Goal: Find contact information: Find contact information

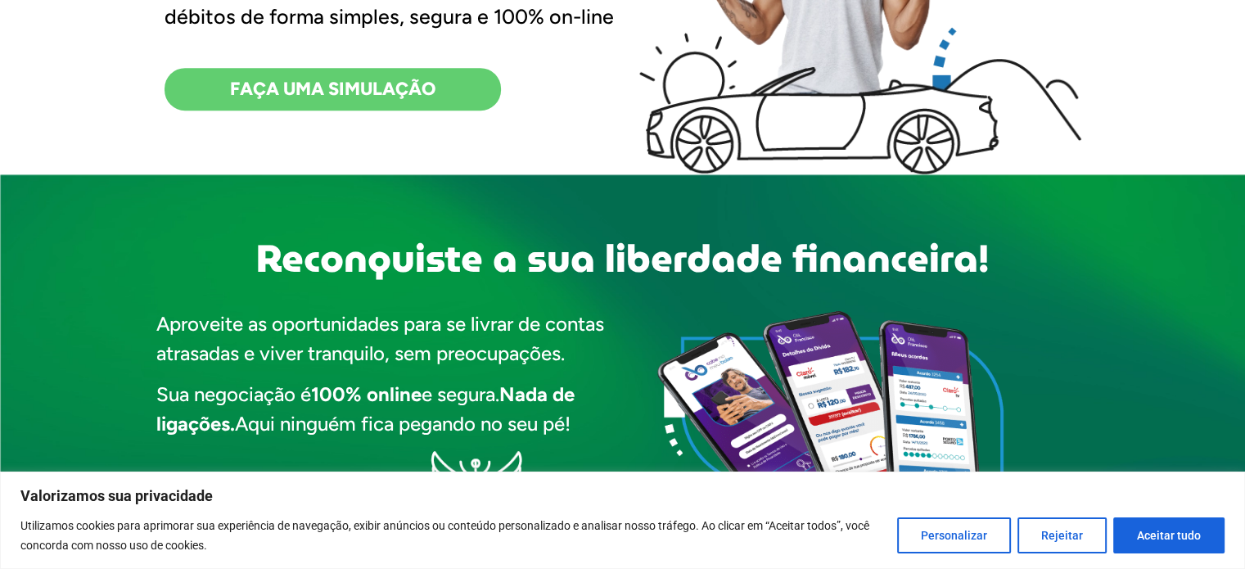
scroll to position [819, 0]
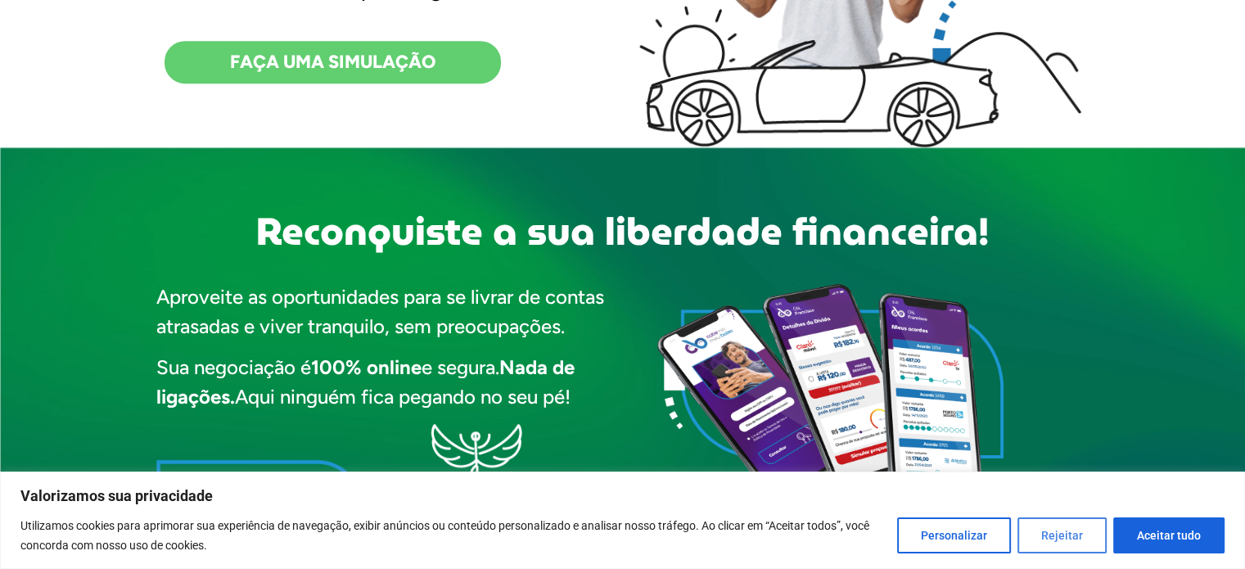
click at [1058, 531] on button "Rejeitar" at bounding box center [1062, 535] width 89 height 36
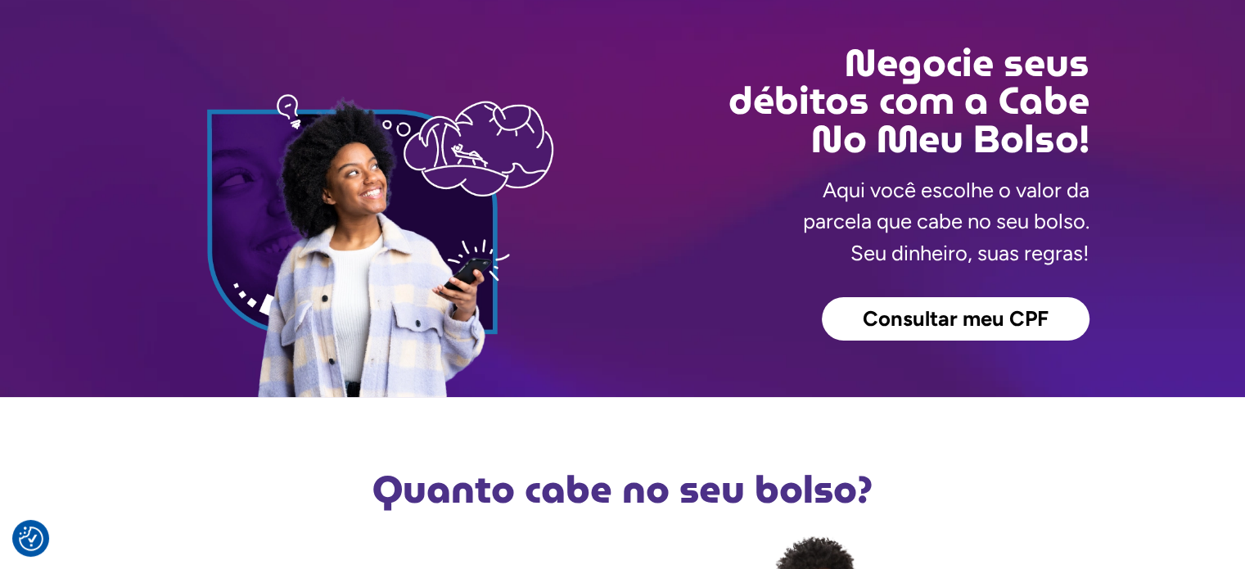
scroll to position [0, 0]
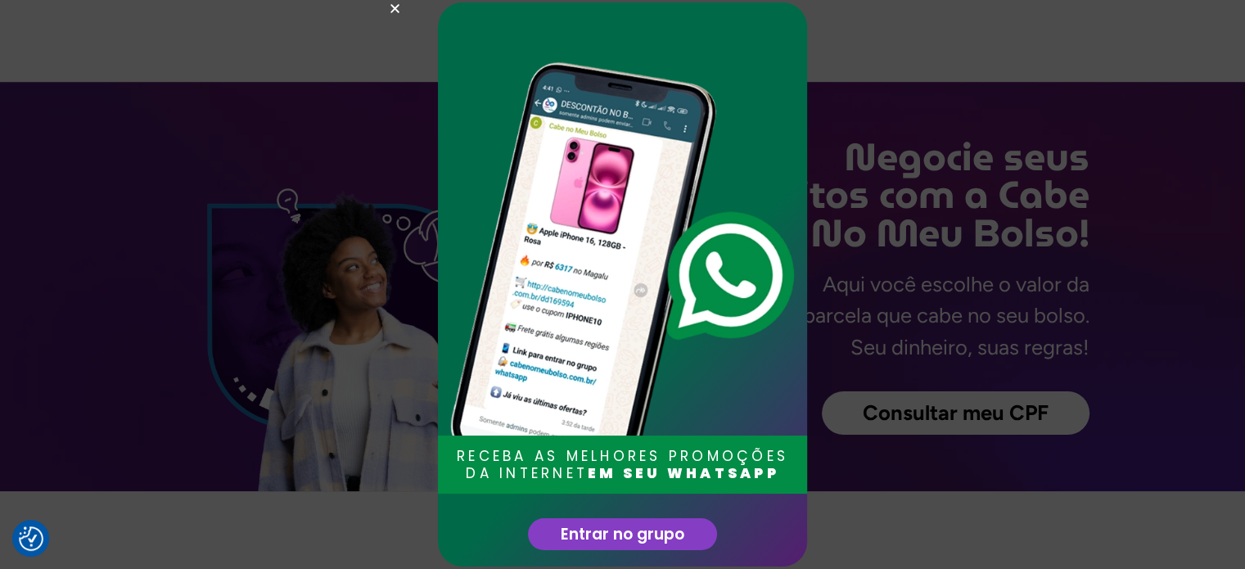
click at [395, 6] on icon "Close" at bounding box center [395, 8] width 12 height 12
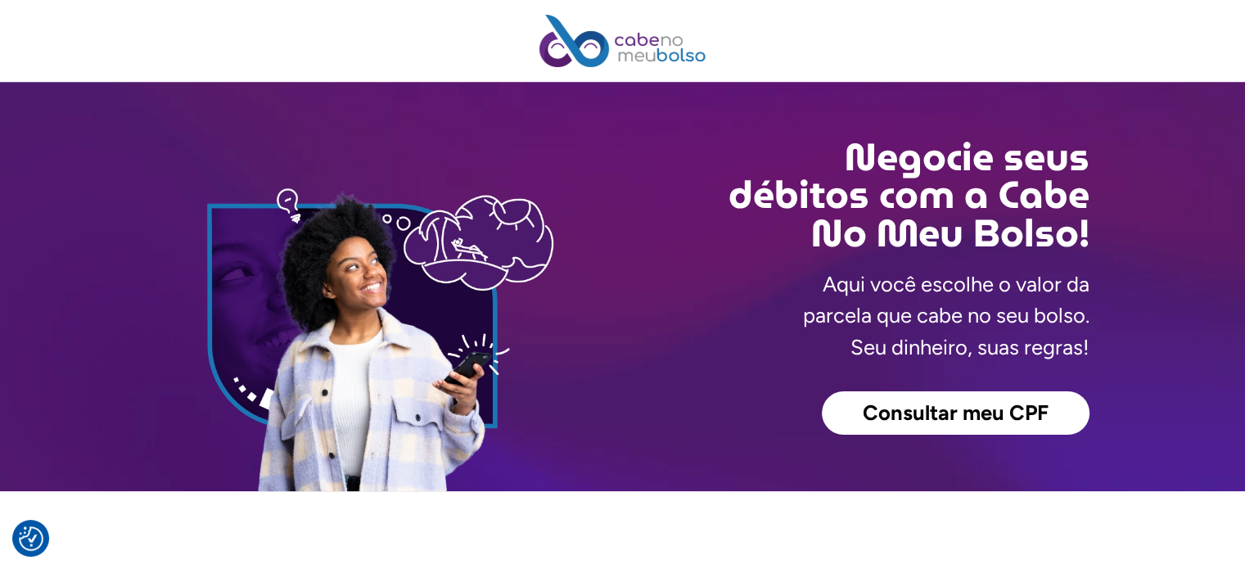
click at [647, 48] on img at bounding box center [622, 41] width 167 height 52
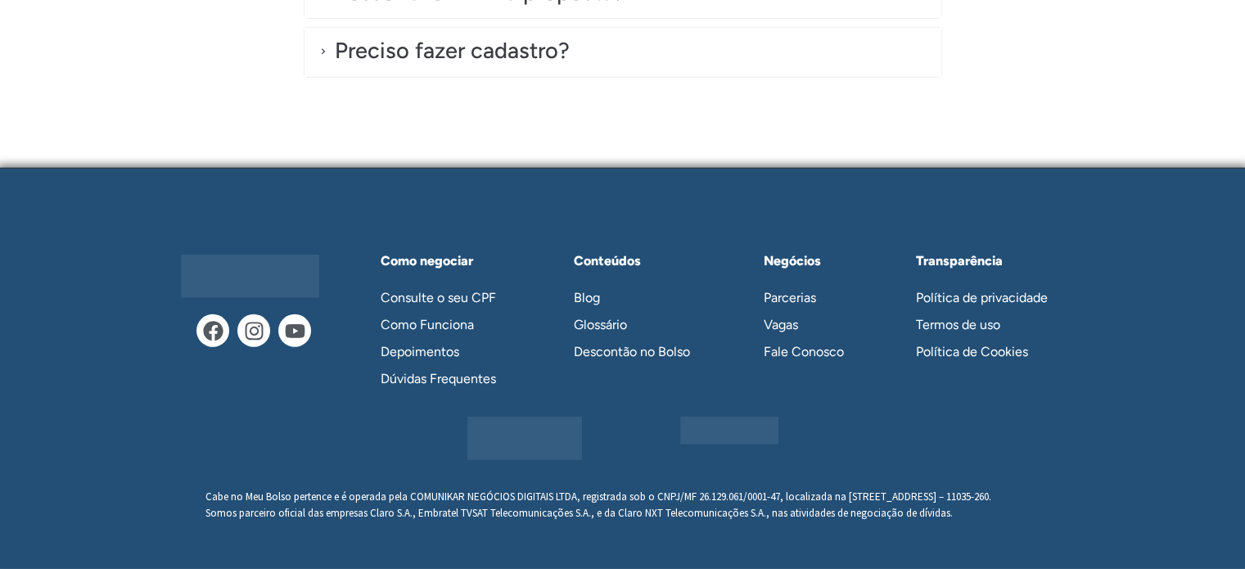
scroll to position [4860, 0]
click at [811, 284] on link "Parcerias" at bounding box center [811, 297] width 128 height 27
click at [817, 338] on link "Fale Conosco" at bounding box center [811, 351] width 128 height 27
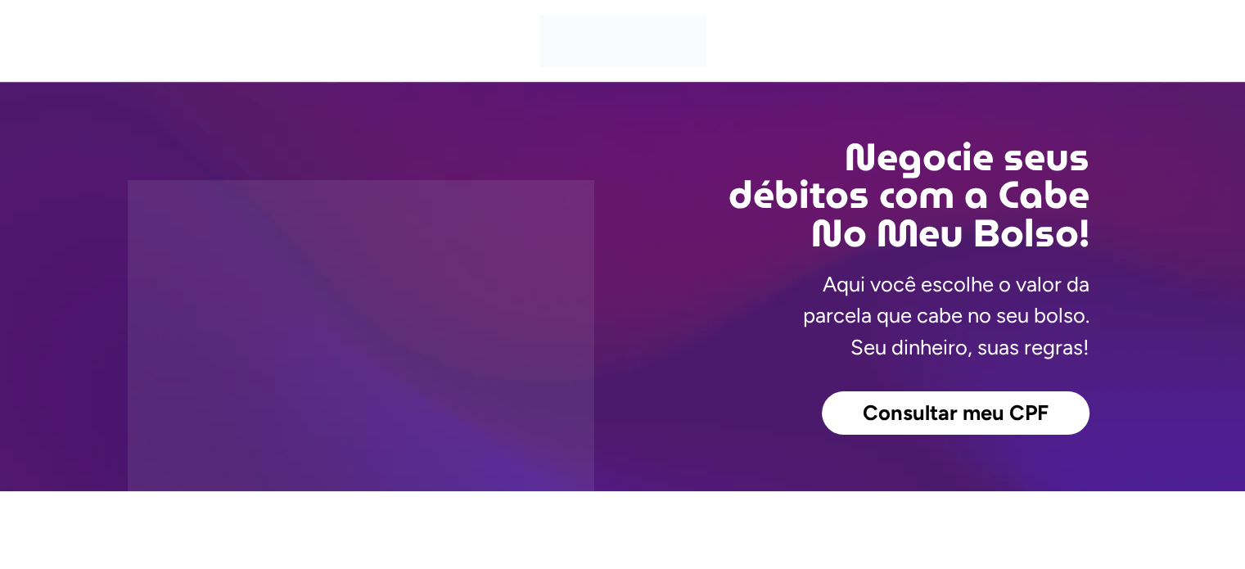
scroll to position [0, 0]
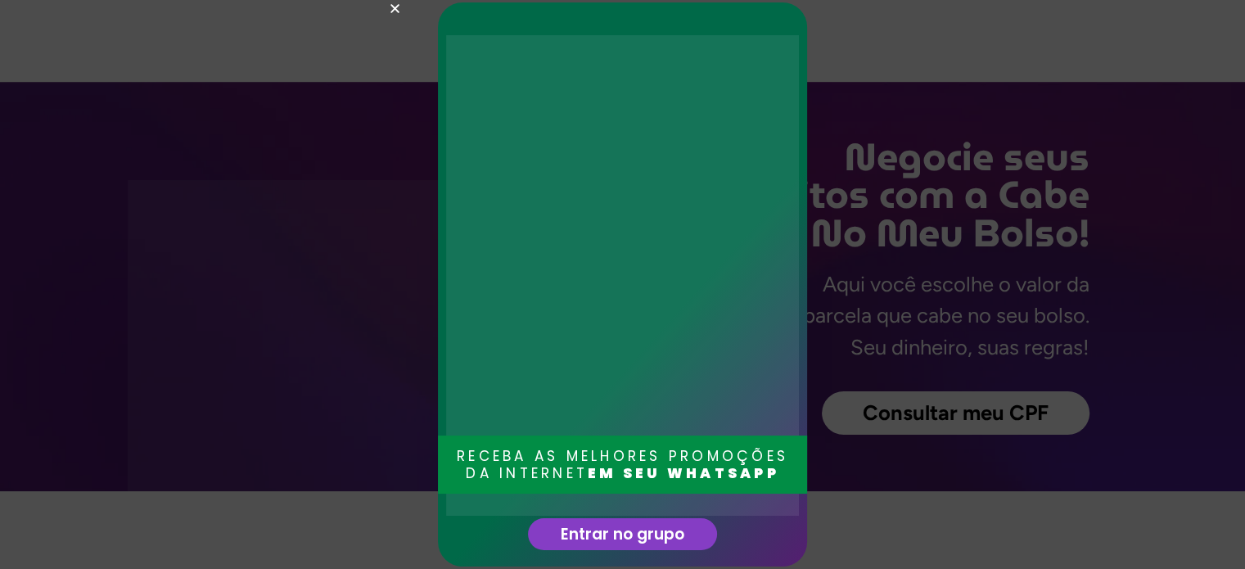
click at [399, 4] on icon "Close" at bounding box center [395, 8] width 12 height 12
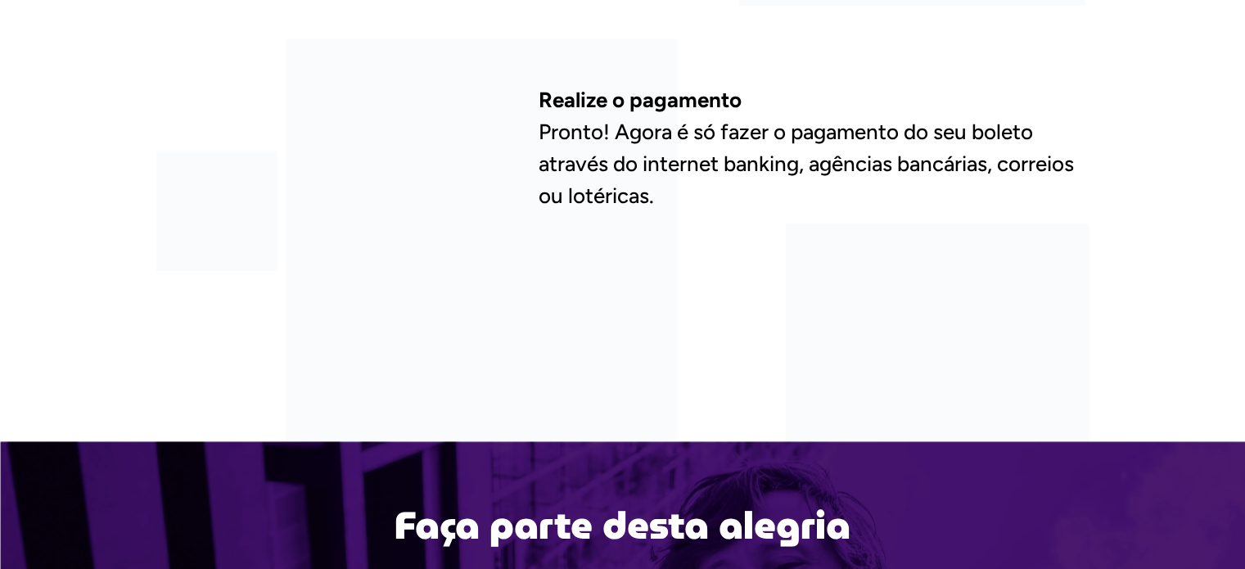
scroll to position [2128, 0]
